Goal: Transaction & Acquisition: Download file/media

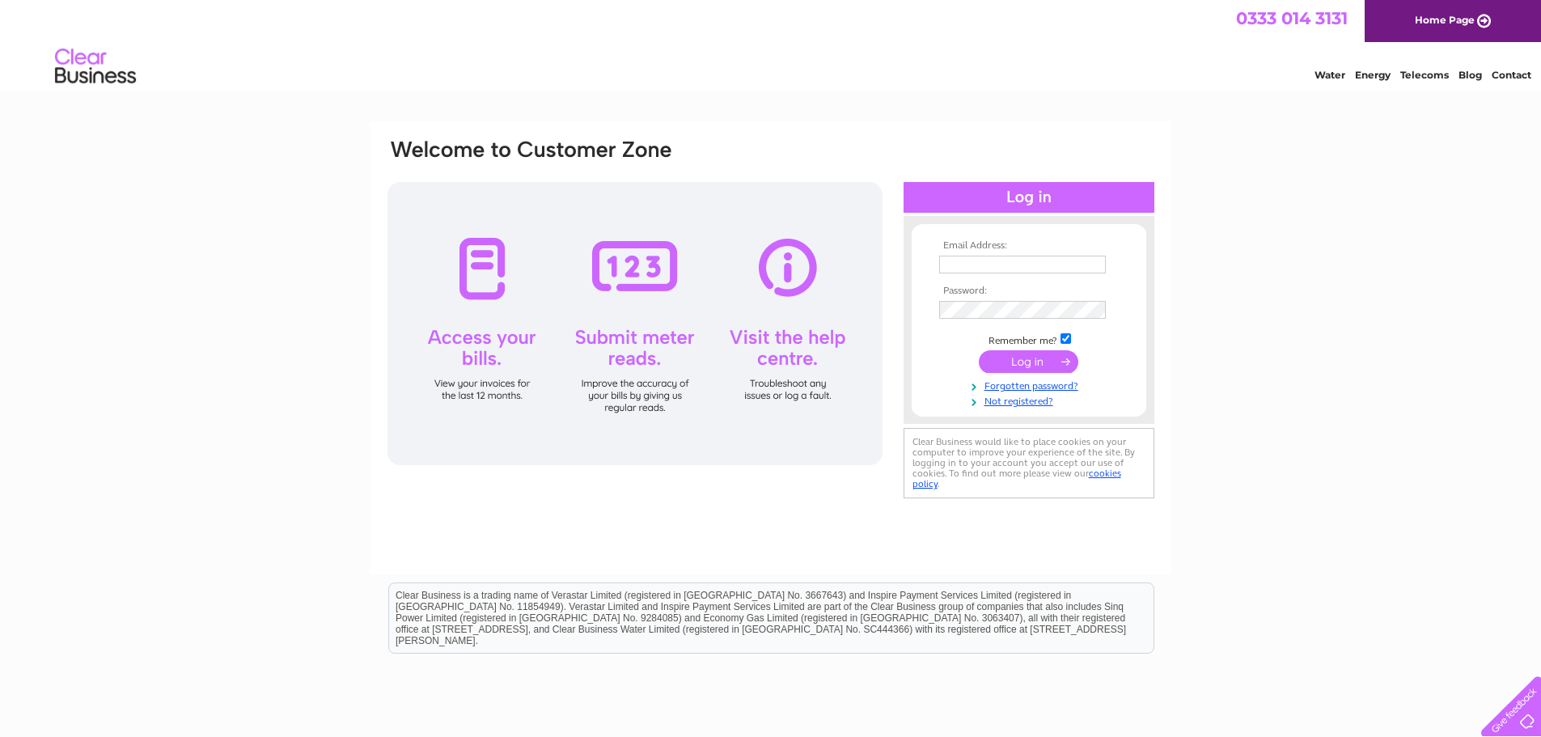
type input "sophie@ampselectrical.co.uk"
click at [1040, 360] on input "submit" at bounding box center [1029, 361] width 100 height 23
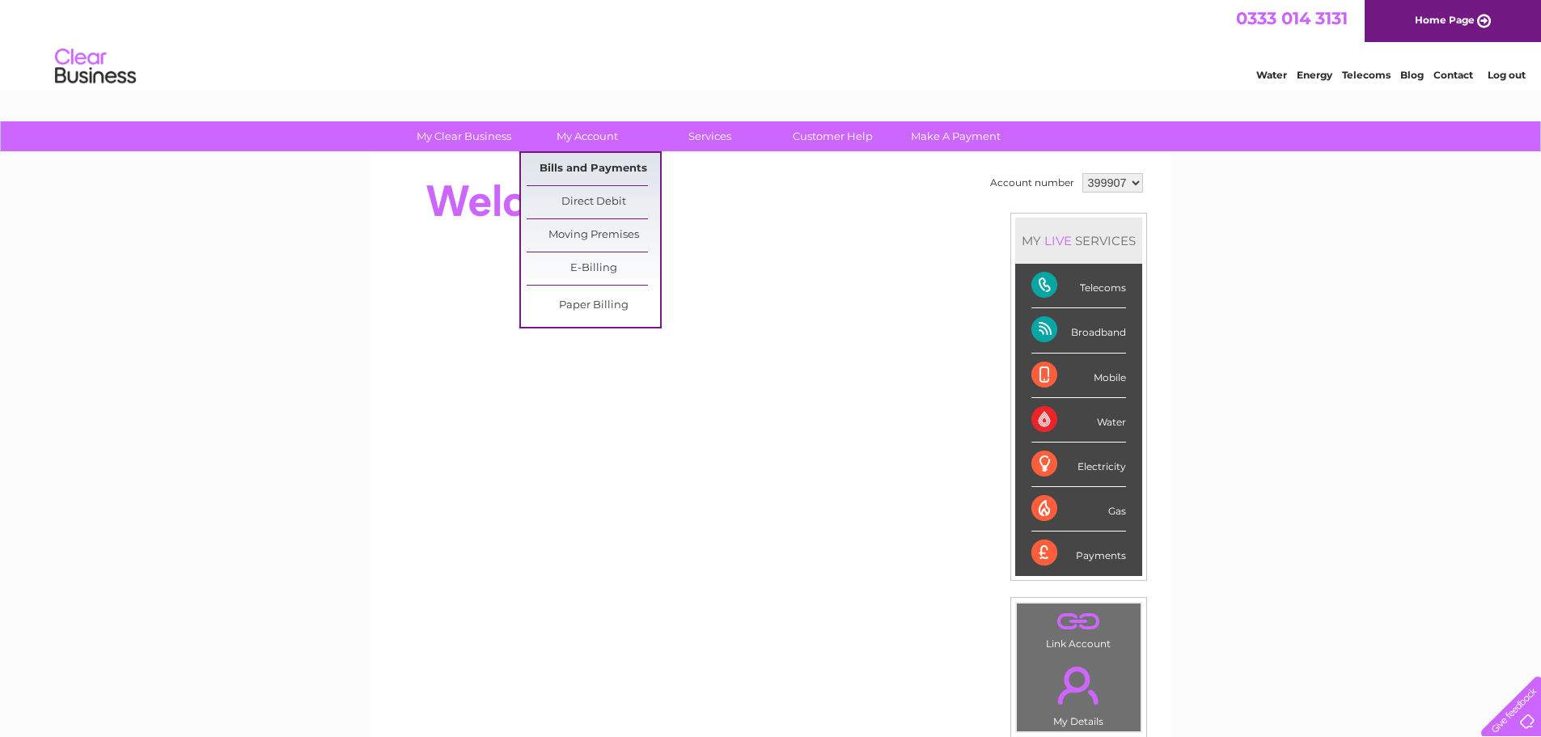
click at [592, 172] on link "Bills and Payments" at bounding box center [593, 169] width 133 height 32
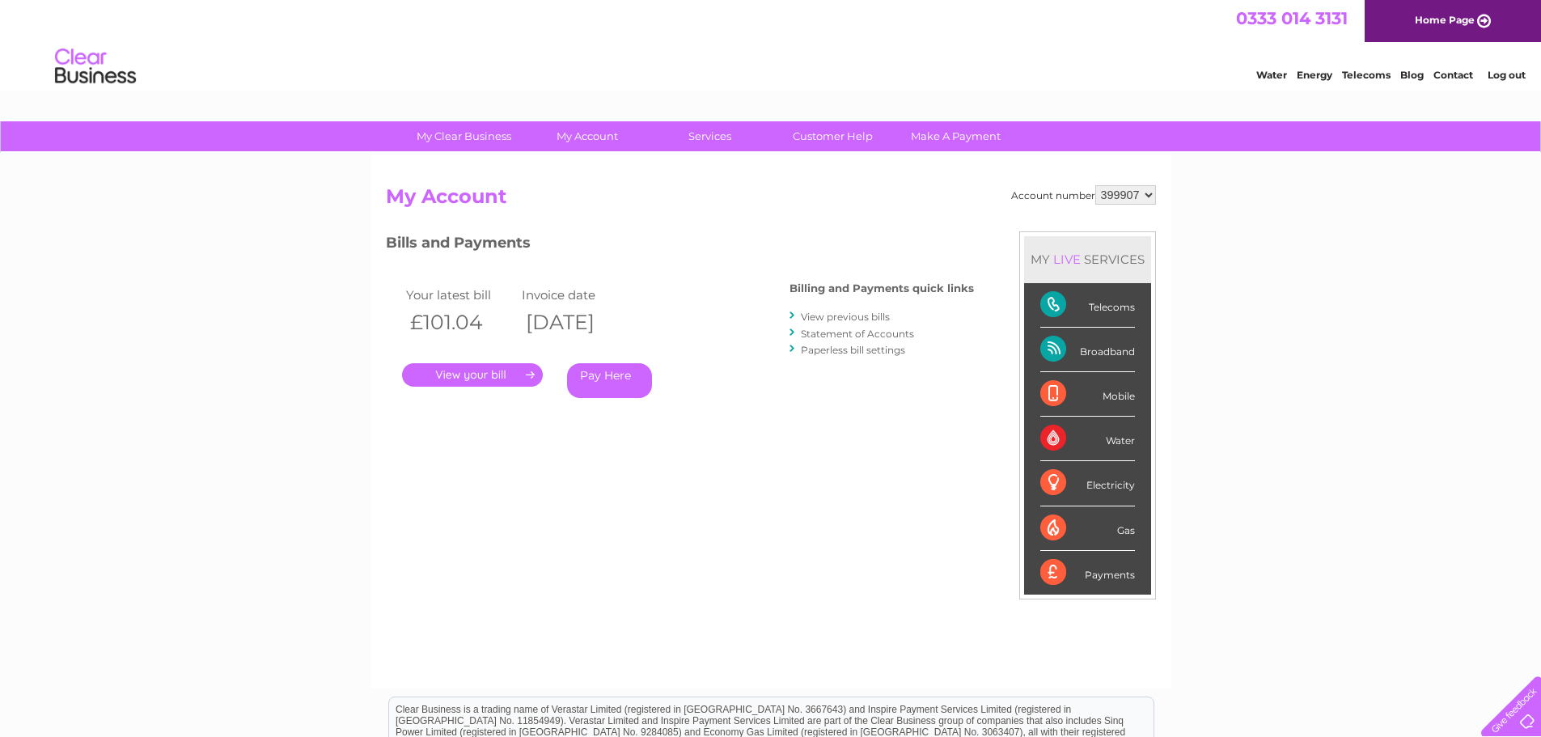
click at [508, 377] on link "." at bounding box center [472, 374] width 141 height 23
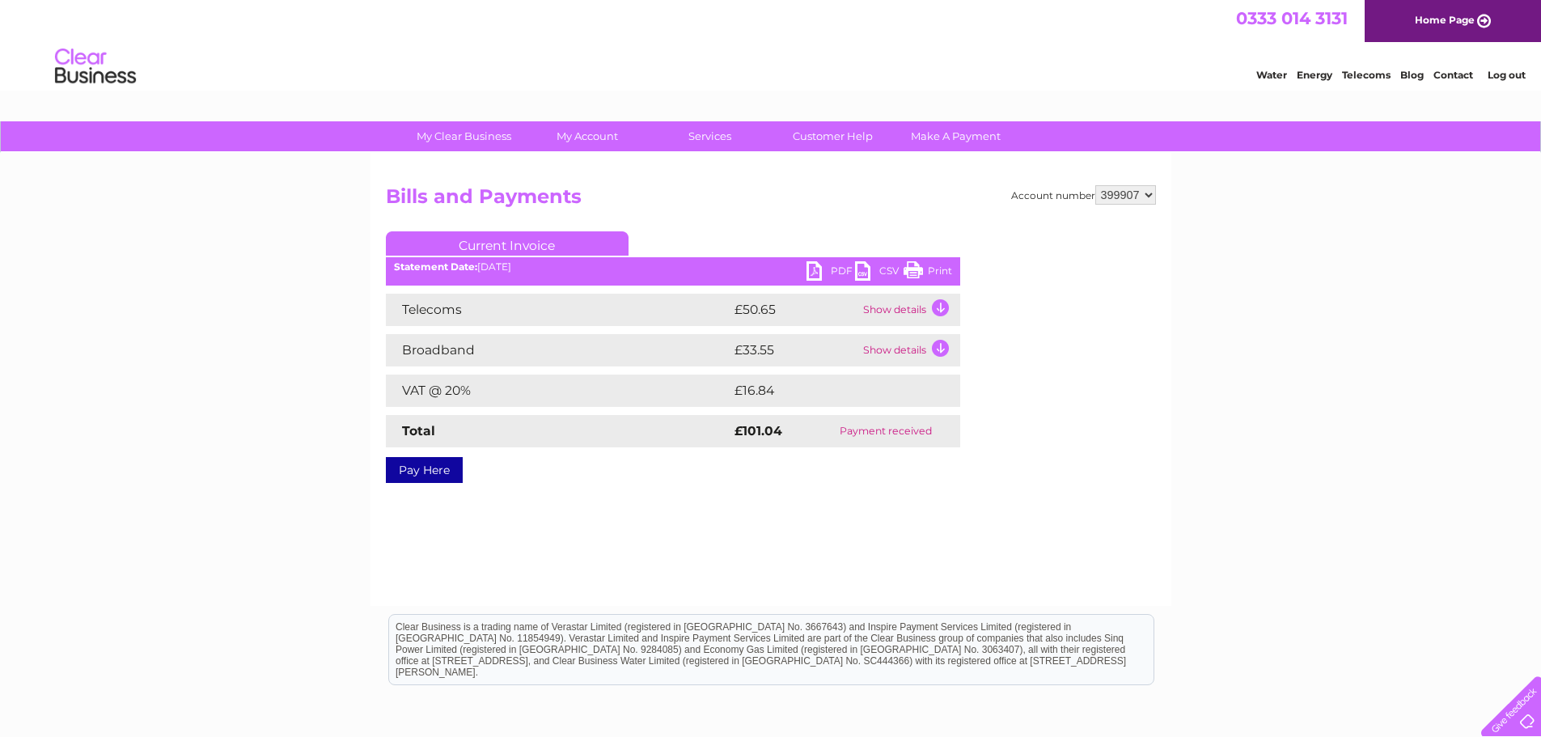
click at [830, 272] on link "PDF" at bounding box center [831, 272] width 49 height 23
